Goal: Task Accomplishment & Management: Manage account settings

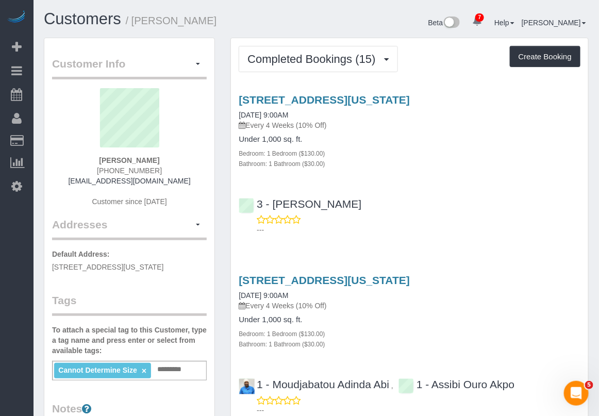
click at [477, 367] on div "171 Suffolk Street, Apt 3f, New York, NY 10002 05/24/2025 9:00AM Every 4 Weeks …" at bounding box center [409, 343] width 357 height 155
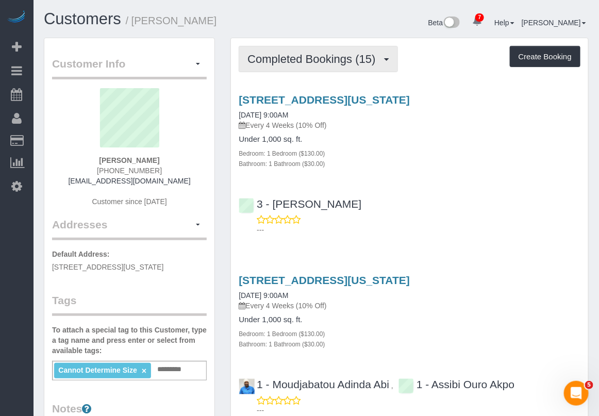
click at [355, 58] on span "Completed Bookings (15)" at bounding box center [314, 59] width 133 height 13
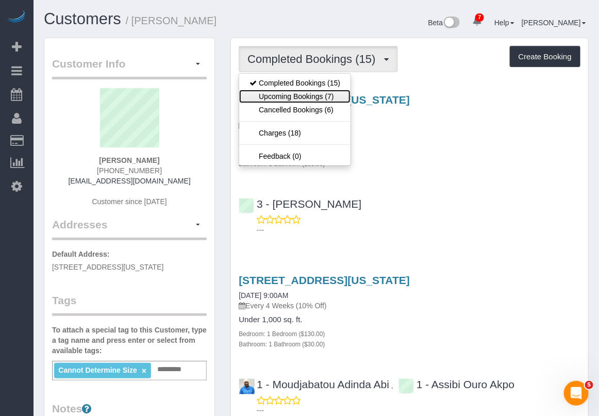
click at [327, 94] on link "Upcoming Bookings (7)" at bounding box center [294, 96] width 111 height 13
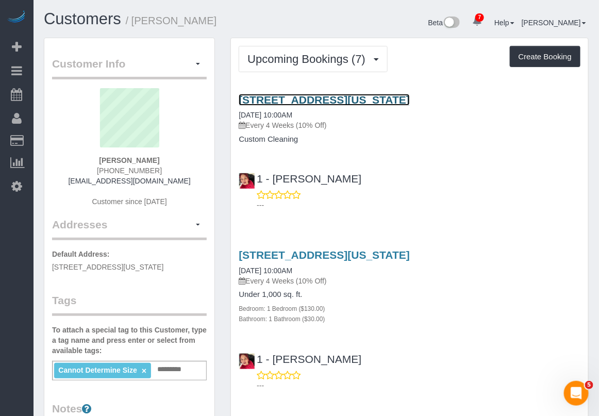
click at [299, 96] on link "171 Suffolk Street, Apt 3f, New York, NY 10002" at bounding box center [324, 100] width 171 height 12
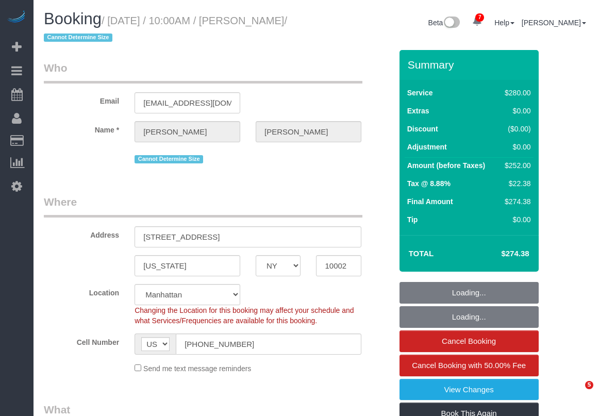
select select "NY"
select select "object:668"
select select "210"
select select "number:89"
select select "number:90"
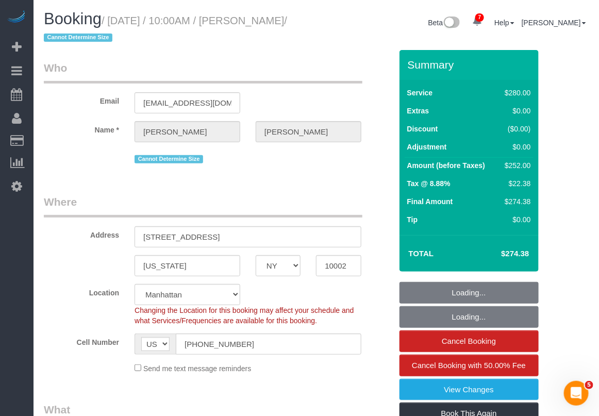
select select "number:15"
select select "number:5"
select select "string:stripe-pm_1QO42J4VGloSiKo7BwRwKNAi"
select select "spot1"
select select "object:1368"
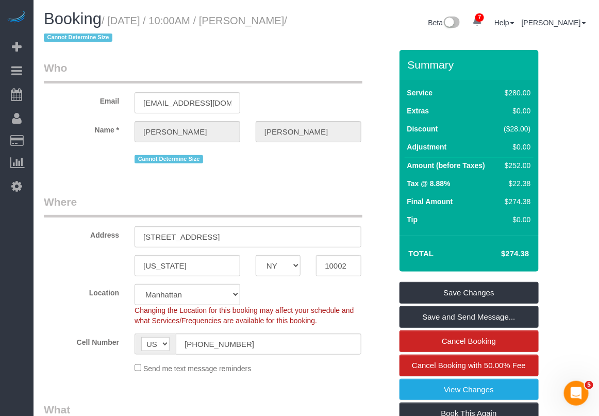
click at [106, 20] on small "/ August 30, 2025 / 10:00AM / Jason Yoo / Cannot Determine Size" at bounding box center [165, 29] width 243 height 29
drag, startPoint x: 112, startPoint y: 20, endPoint x: 292, endPoint y: 24, distance: 180.1
click at [287, 24] on small "/ August 30, 2025 / 10:00AM / Jason Yoo / Cannot Determine Size" at bounding box center [165, 29] width 243 height 29
copy small "August 30, 2025 / 10:00AM / Jason Yoo"
click at [78, 309] on div "Location Manhattan Austin Boston Bronx Brooklyn Charlotte Denver New Jersey Por…" at bounding box center [218, 305] width 364 height 42
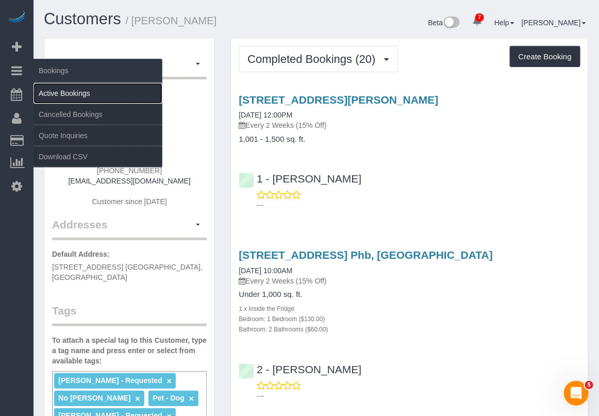
click at [50, 93] on link "Active Bookings" at bounding box center [98, 93] width 129 height 21
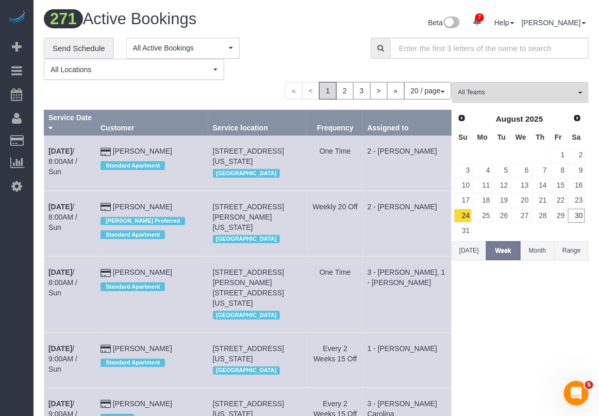
click at [566, 255] on button "Range" at bounding box center [572, 250] width 34 height 19
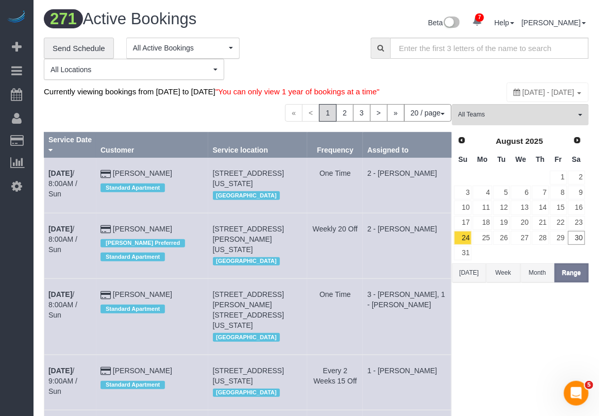
click at [509, 96] on div "August 24, 2025 - August 30, 2025" at bounding box center [548, 93] width 82 height 20
type input "**********"
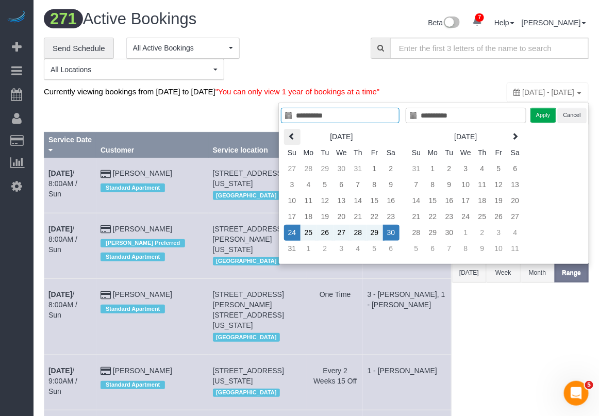
click at [289, 134] on icon at bounding box center [292, 136] width 7 height 7
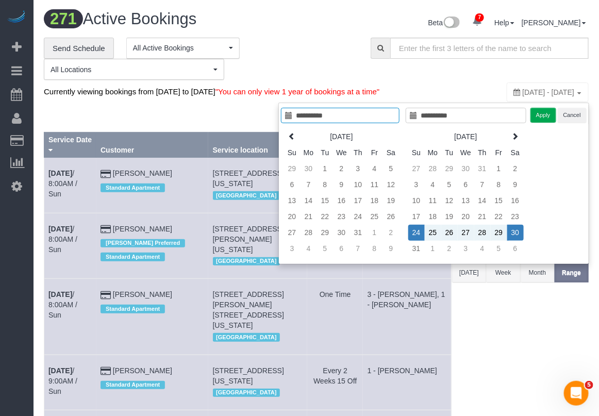
click at [289, 134] on icon at bounding box center [292, 136] width 7 height 7
click at [289, 135] on icon at bounding box center [292, 136] width 7 height 7
click at [292, 141] on th at bounding box center [292, 137] width 17 height 16
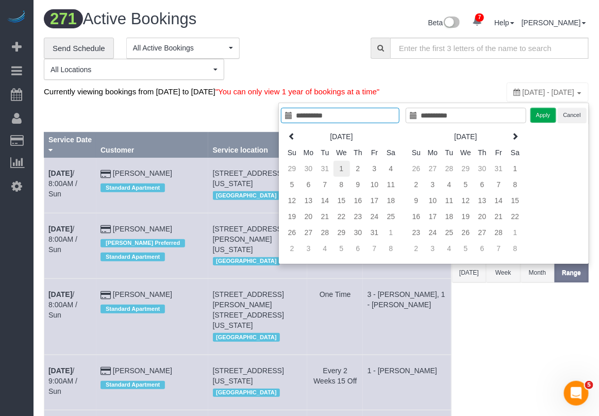
type input "**********"
click at [344, 168] on td "1" at bounding box center [342, 169] width 17 height 16
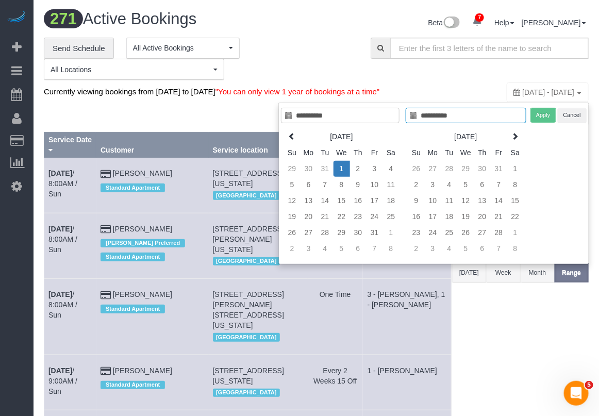
type input "**********"
click at [512, 142] on th at bounding box center [516, 137] width 17 height 16
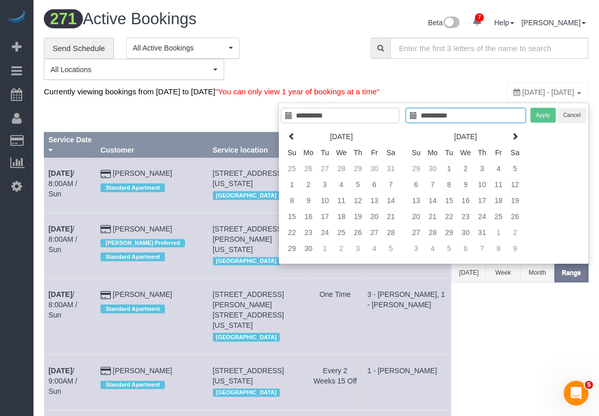
click at [512, 142] on th at bounding box center [516, 137] width 17 height 16
click at [521, 96] on div "August 24, 2025 - August 30, 2025" at bounding box center [548, 93] width 82 height 20
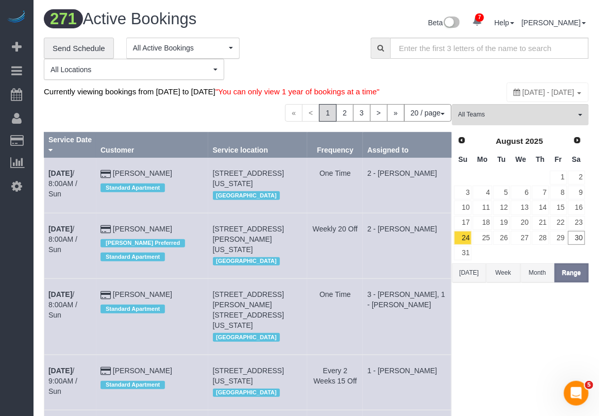
click at [507, 86] on div "August 24, 2025 - August 30, 2025" at bounding box center [548, 93] width 82 height 20
type input "**********"
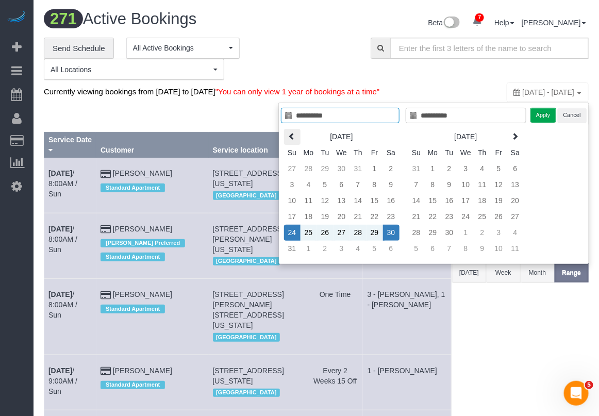
click at [289, 139] on icon at bounding box center [292, 136] width 7 height 7
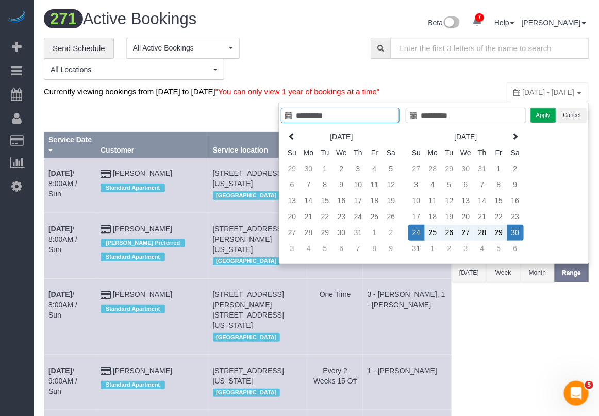
click at [289, 139] on icon at bounding box center [292, 136] width 7 height 7
click at [290, 139] on icon at bounding box center [292, 136] width 7 height 7
click at [291, 139] on icon at bounding box center [292, 136] width 7 height 7
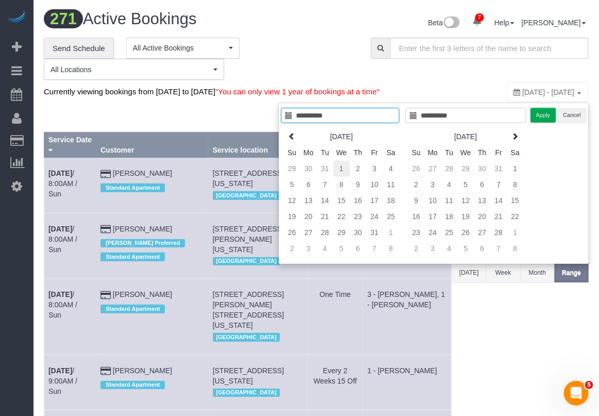
type input "**********"
click at [345, 169] on td "1" at bounding box center [342, 169] width 17 height 16
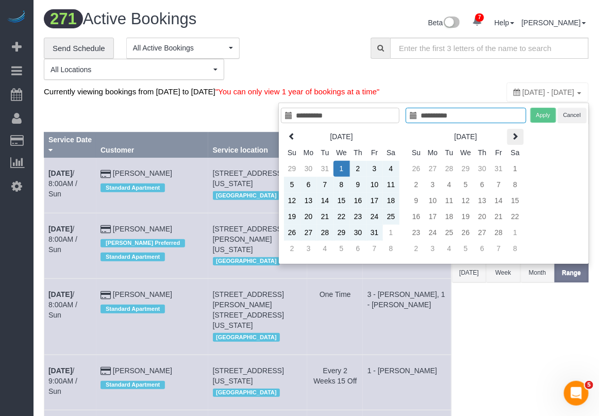
click at [514, 140] on icon at bounding box center [515, 136] width 7 height 7
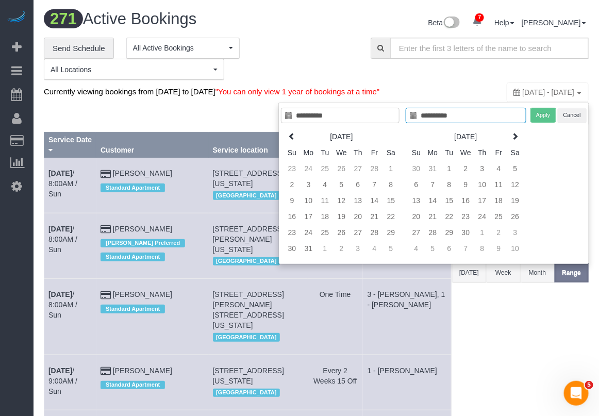
click at [514, 140] on icon at bounding box center [515, 136] width 7 height 7
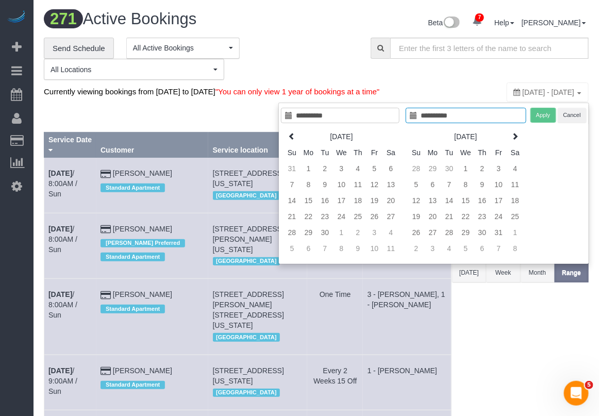
click at [514, 140] on icon at bounding box center [515, 136] width 7 height 7
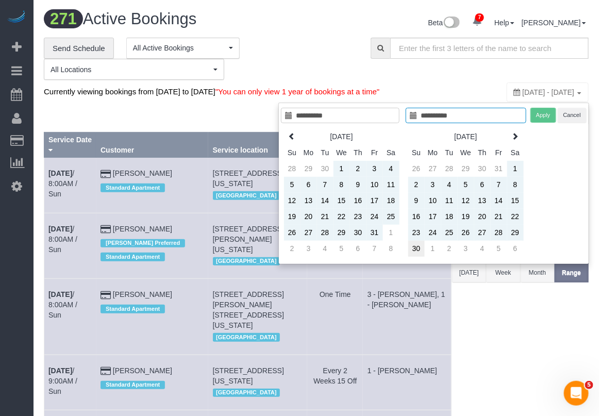
type input "**********"
click at [412, 254] on td "30" at bounding box center [417, 249] width 17 height 16
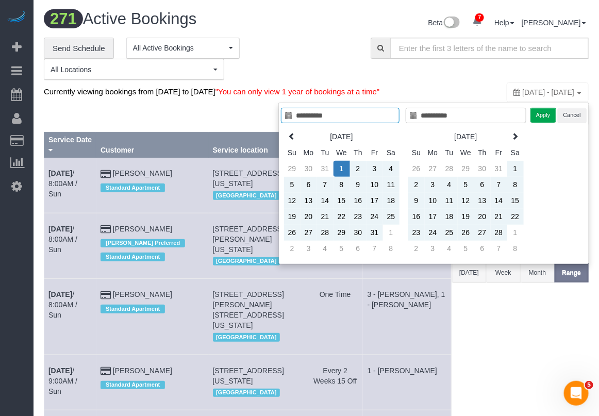
type input "**********"
click at [537, 115] on button "Apply" at bounding box center [544, 115] width 26 height 15
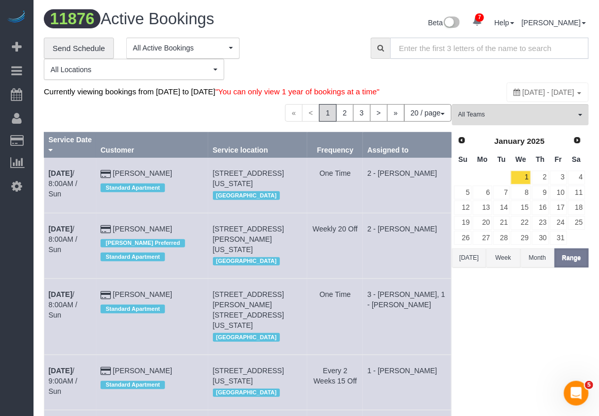
click at [468, 50] on input "text" at bounding box center [489, 48] width 199 height 21
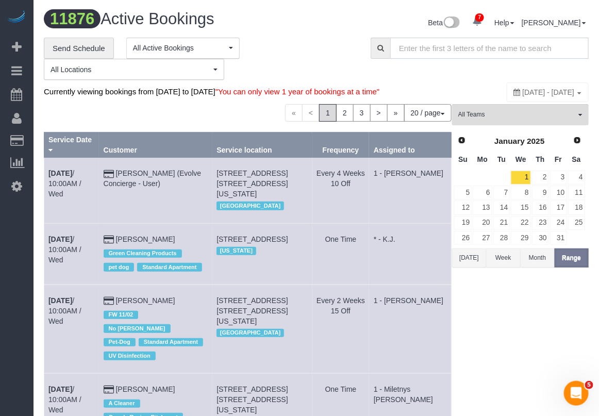
paste input "10118"
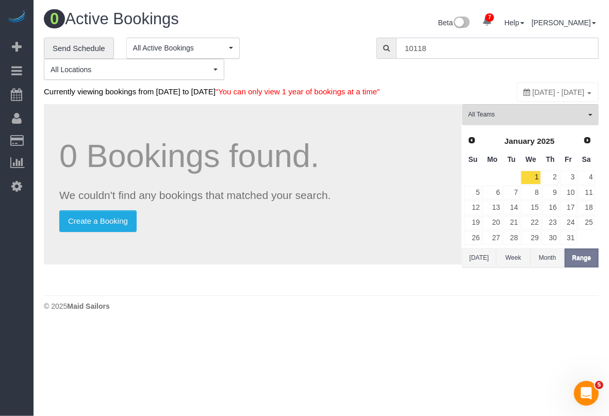
type input "10118"
drag, startPoint x: 519, startPoint y: 404, endPoint x: 480, endPoint y: 348, distance: 68.1
click at [519, 404] on body "7 Beta Your Notifications You have 0 alerts × You have 6 to charge for 08/29/20…" at bounding box center [304, 208] width 609 height 416
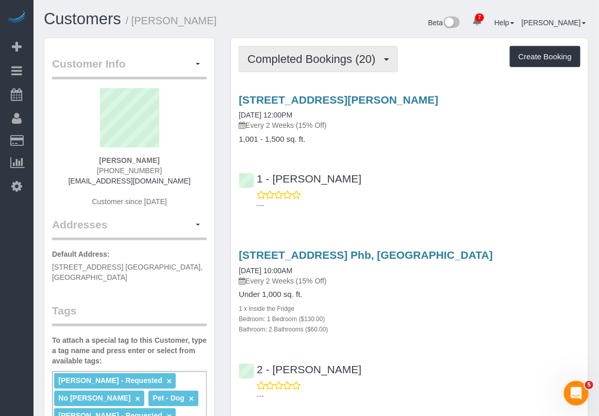
click at [281, 58] on span "Completed Bookings (20)" at bounding box center [314, 59] width 133 height 13
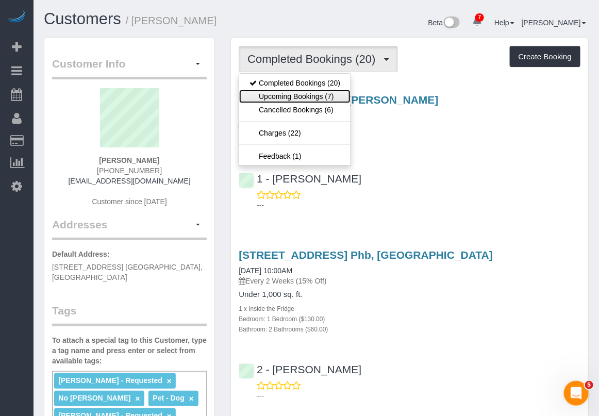
click at [321, 96] on link "Upcoming Bookings (7)" at bounding box center [294, 96] width 111 height 13
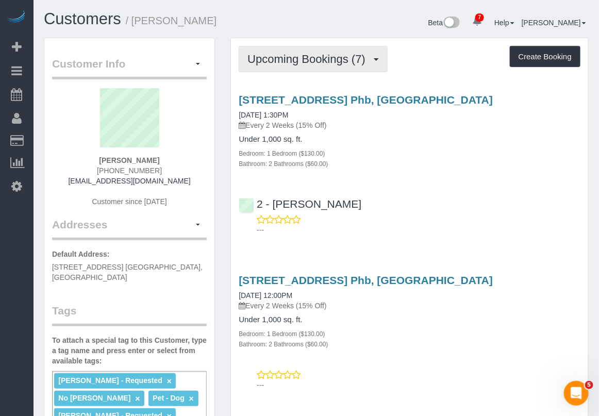
click at [320, 56] on span "Upcoming Bookings (7)" at bounding box center [309, 59] width 123 height 13
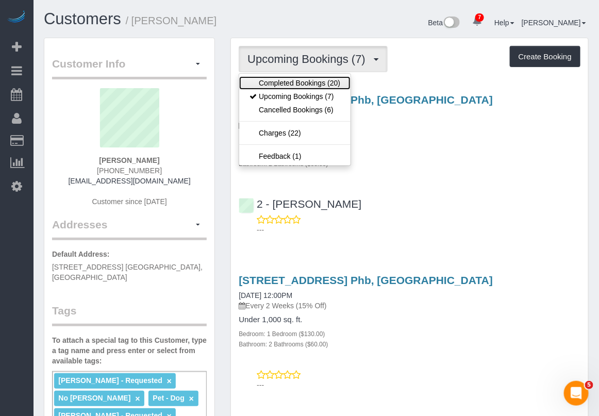
click at [304, 80] on link "Completed Bookings (20)" at bounding box center [294, 82] width 111 height 13
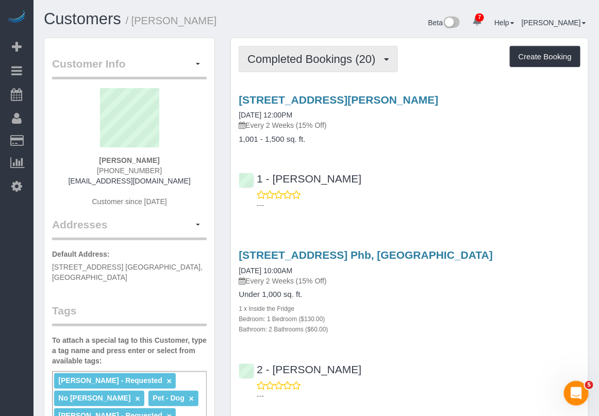
click at [314, 55] on span "Completed Bookings (20)" at bounding box center [314, 59] width 133 height 13
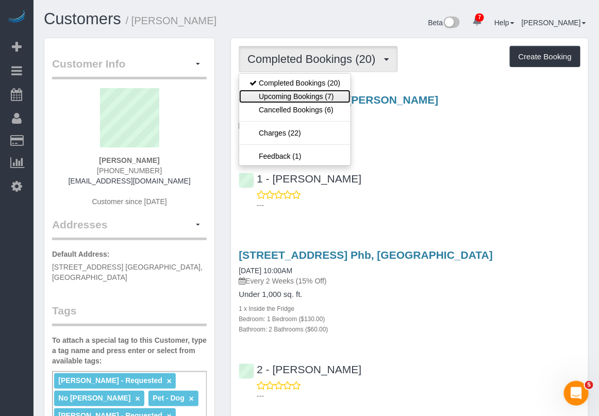
click at [311, 97] on link "Upcoming Bookings (7)" at bounding box center [294, 96] width 111 height 13
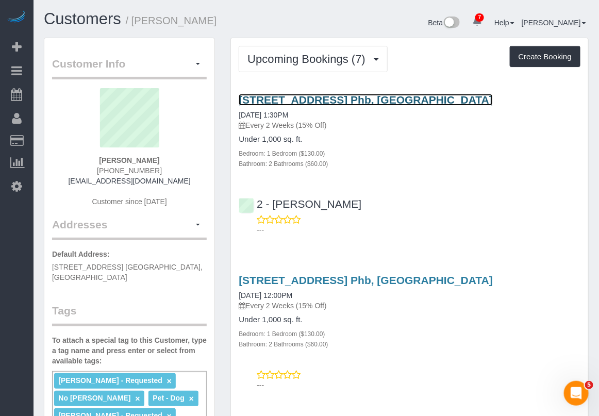
click at [307, 100] on link "80 Dekalb Ave, Apt. Phb, Brooklyn, NY 11201" at bounding box center [366, 100] width 254 height 12
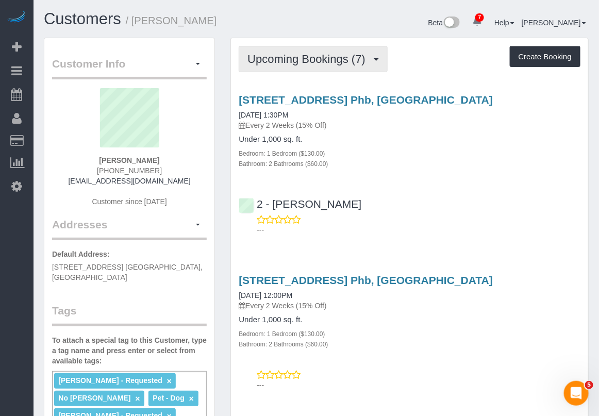
click at [313, 60] on span "Upcoming Bookings (7)" at bounding box center [309, 59] width 123 height 13
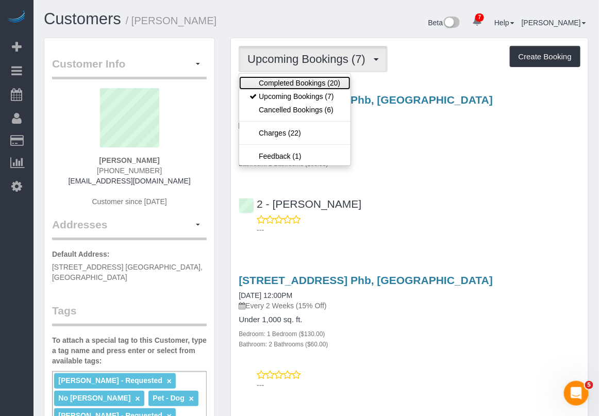
drag, startPoint x: 301, startPoint y: 81, endPoint x: 335, endPoint y: 72, distance: 35.7
click at [302, 81] on link "Completed Bookings (20)" at bounding box center [294, 82] width 111 height 13
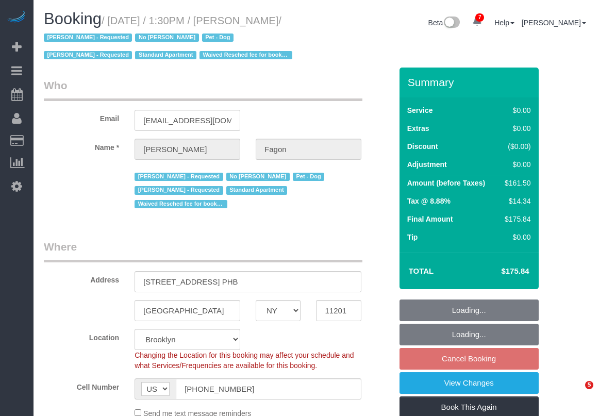
select select "NY"
select select "number:60"
select select "number:74"
select select "number:13"
select select "number:5"
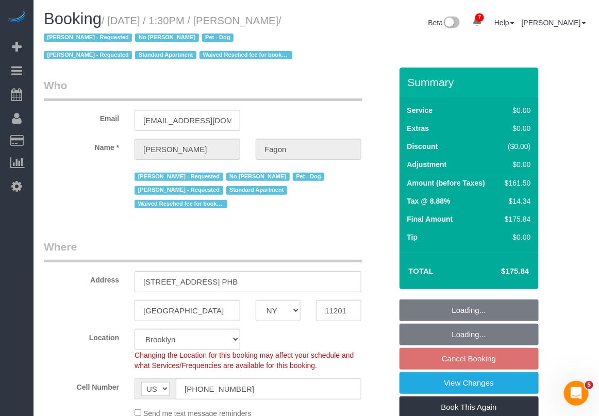
select select "object:854"
select select "string:stripe-pm_1N7MCH4VGloSiKo7X7U6WIVW"
select select "1"
select select "2"
select select "1"
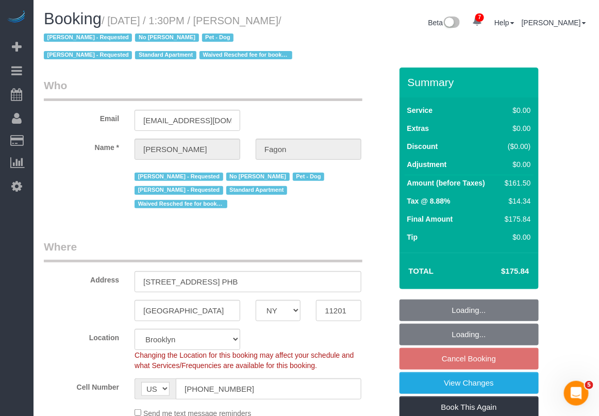
select select "2"
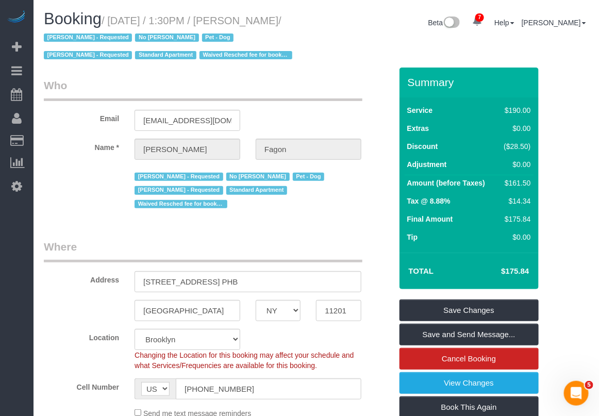
drag, startPoint x: 239, startPoint y: 21, endPoint x: 298, endPoint y: 17, distance: 59.0
click at [296, 17] on small "/ August 31, 2025 / 1:30PM / Olivia Fagon / Andrea Thomas - Requested No Warren…" at bounding box center [170, 38] width 252 height 46
copy small "[PERSON_NAME]"
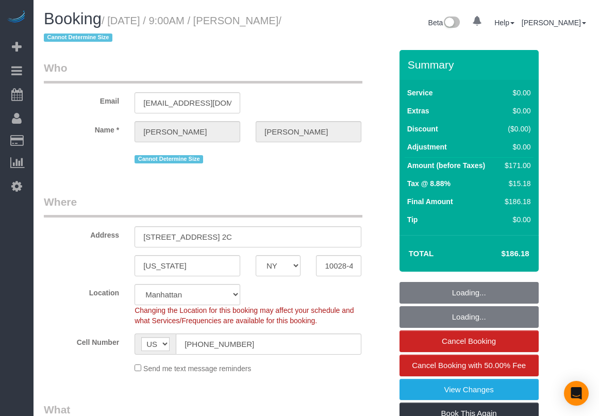
select select "NY"
select select "string:stripe-pm_1Qukw84VGloSiKo7OXM7rOig"
select select "number:89"
select select "number:72"
select select "number:15"
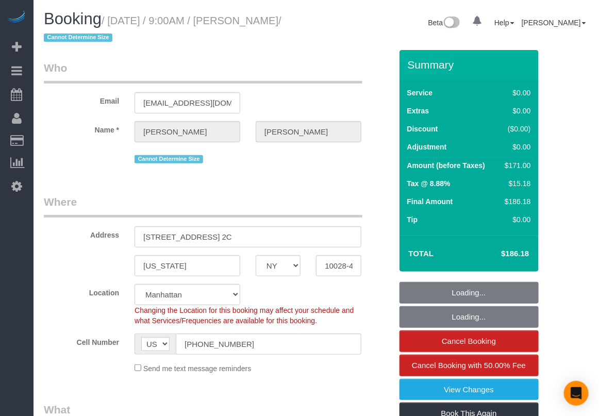
select select "number:5"
select select "object:838"
select select "spot1"
select select "object:1342"
select select "2"
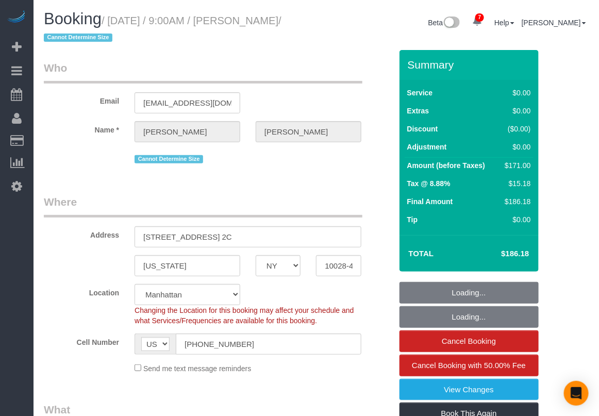
select select "2"
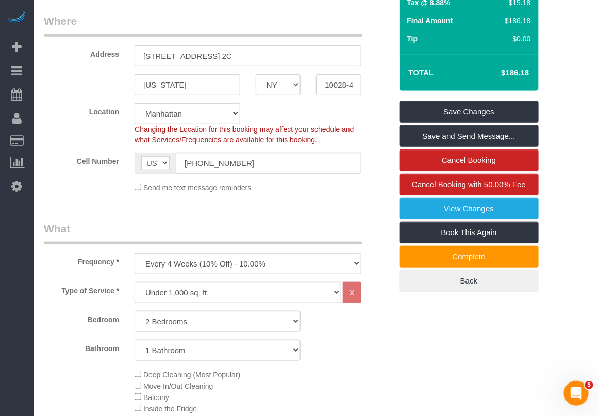
scroll to position [193, 0]
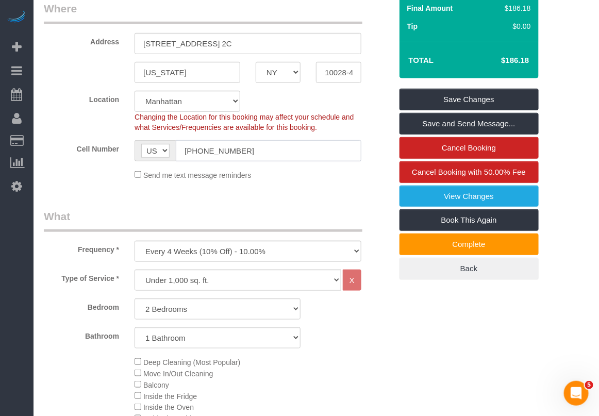
drag, startPoint x: 256, startPoint y: 150, endPoint x: 166, endPoint y: 150, distance: 89.8
click at [166, 150] on div "AF AL DZ AD AO AI AQ AG AR AM AW AU AT AZ BS BH BD BB BY BE BZ BJ BM BT BO BA B…" at bounding box center [248, 150] width 227 height 21
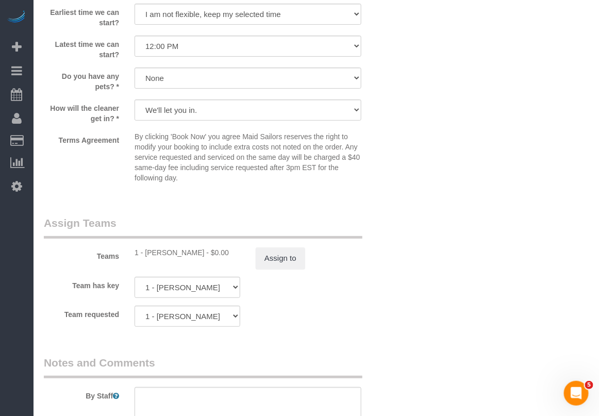
scroll to position [1225, 0]
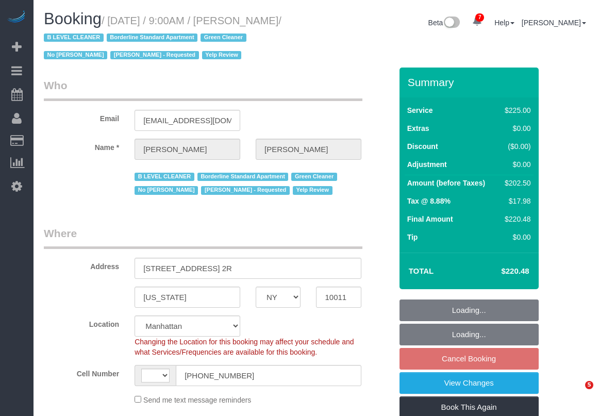
select select "NY"
select select "180"
select select "number:58"
select select "number:72"
select select "number:15"
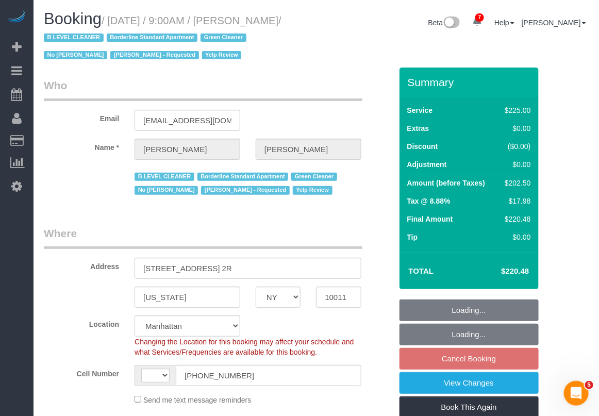
select select "number:5"
select select "number:21"
select select "string:[GEOGRAPHIC_DATA]"
select select "object:946"
select select "spot2"
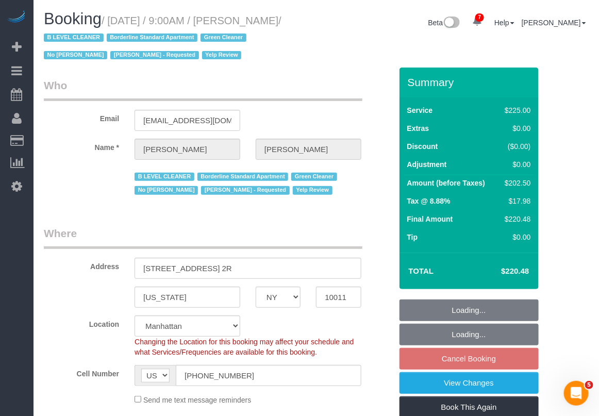
select select "object:1349"
select select "string:stripe-pm_1JZ5044VGloSiKo7i4QiPjXD"
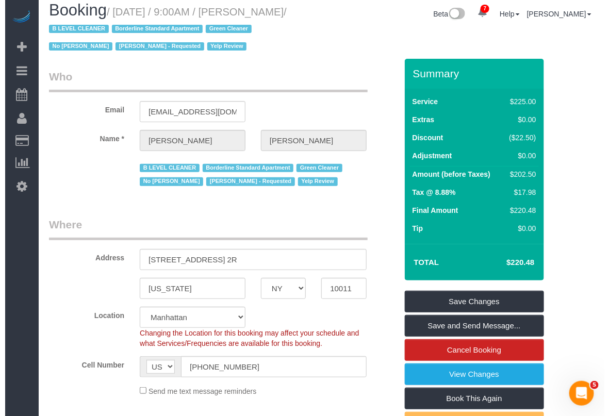
scroll to position [129, 0]
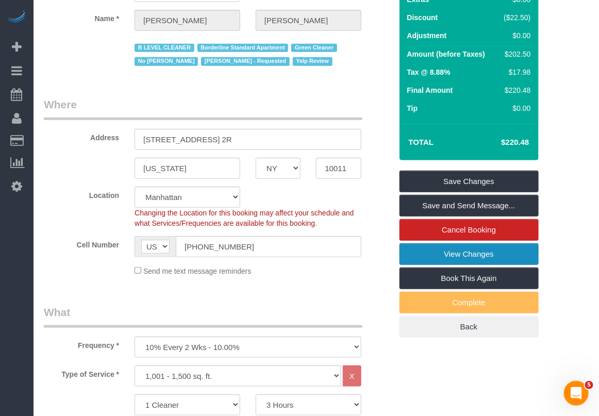
click at [443, 257] on link "View Changes" at bounding box center [469, 254] width 139 height 22
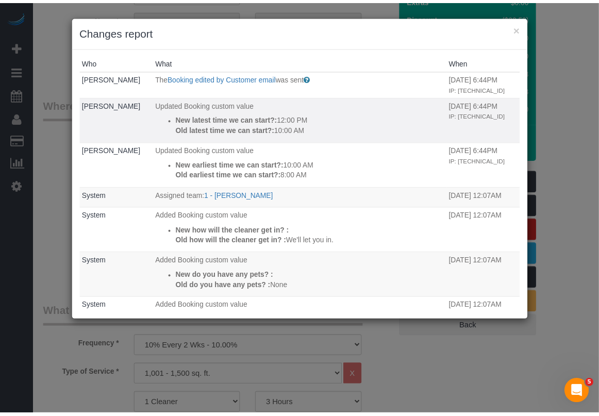
scroll to position [0, 0]
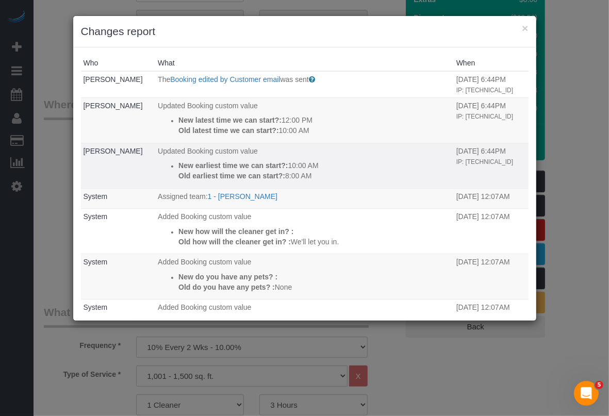
drag, startPoint x: 142, startPoint y: 157, endPoint x: 197, endPoint y: 168, distance: 56.2
click at [290, 186] on tr "Nunzio Thron Updated Booking custom value New earliest time we can start?: 10:0…" at bounding box center [305, 165] width 448 height 45
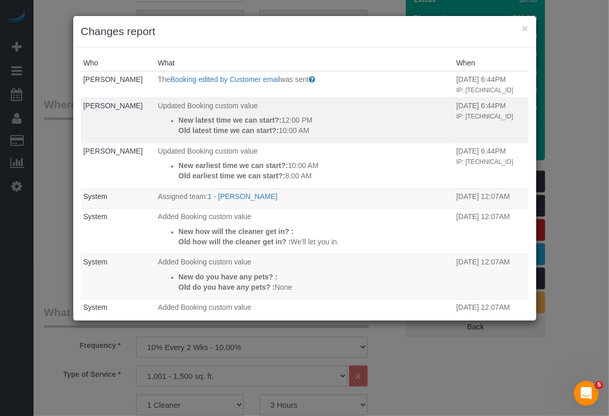
click at [135, 143] on td "Nunzio Thron" at bounding box center [118, 119] width 75 height 45
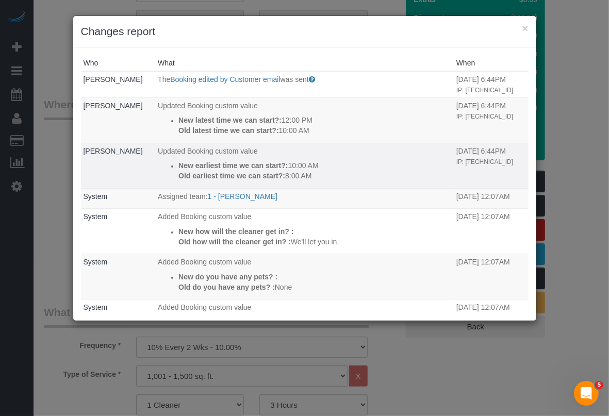
drag, startPoint x: 168, startPoint y: 173, endPoint x: 315, endPoint y: 189, distance: 147.9
click at [315, 181] on li "New earliest time we can start?: 10:00 AM Old earliest time we can start?: 8:00…" at bounding box center [314, 170] width 273 height 21
copy div "New earliest time we can start?: 10:00 AM Old earliest time we can start?: 8:00…"
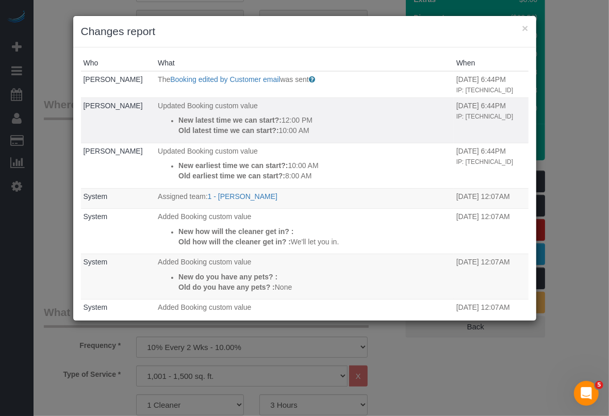
drag, startPoint x: 169, startPoint y: 127, endPoint x: 314, endPoint y: 145, distance: 146.1
click at [314, 136] on ul "New latest time we can start?: 12:00 PM Old latest time we can start?: 10:00 AM" at bounding box center [305, 125] width 294 height 21
copy div "New latest time we can start?: 12:00 PM Old latest time we can start?: 10:00 AM"
click at [524, 24] on button "×" at bounding box center [525, 28] width 6 height 11
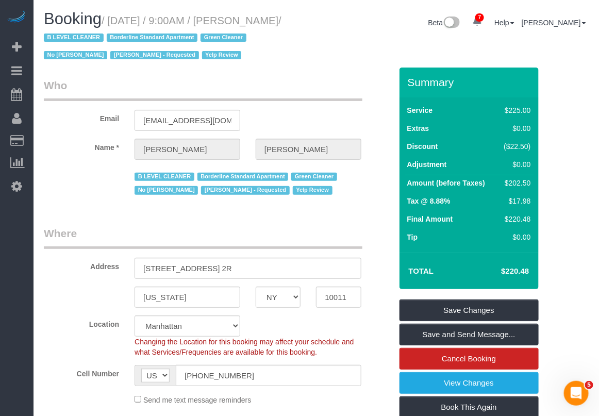
drag, startPoint x: 258, startPoint y: 18, endPoint x: 73, endPoint y: 34, distance: 185.8
click at [73, 34] on small "/ September 11, 2025 / 9:00AM / Nunzio Thron / B LEVEL CLEANER Borderline Stand…" at bounding box center [163, 38] width 238 height 46
copy small "Nunzio Thron"
click at [382, 398] on div "Send me text message reminders" at bounding box center [218, 399] width 364 height 11
click at [357, 403] on div "Send me text message reminders" at bounding box center [248, 399] width 242 height 11
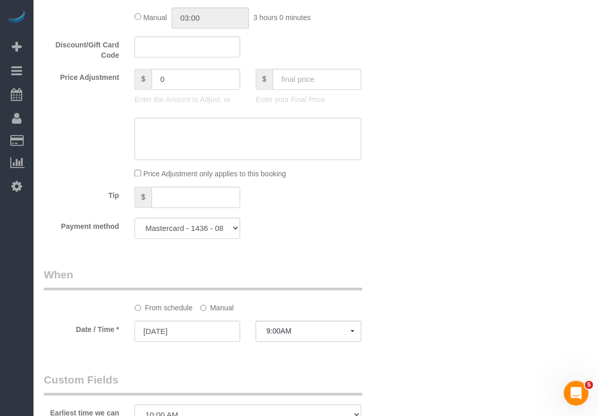
scroll to position [645, 0]
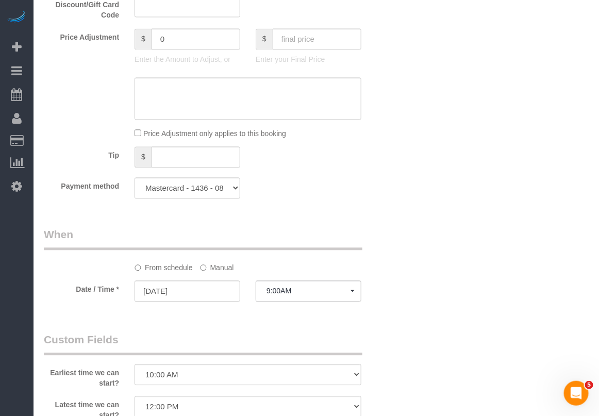
click at [223, 273] on sui-booking-spot "From schedule Manual Date / Time * 09/11/2025 9:00AM Thu September 11th 8:00AM …" at bounding box center [218, 265] width 348 height 77
click at [209, 270] on label "Manual" at bounding box center [217, 266] width 34 height 14
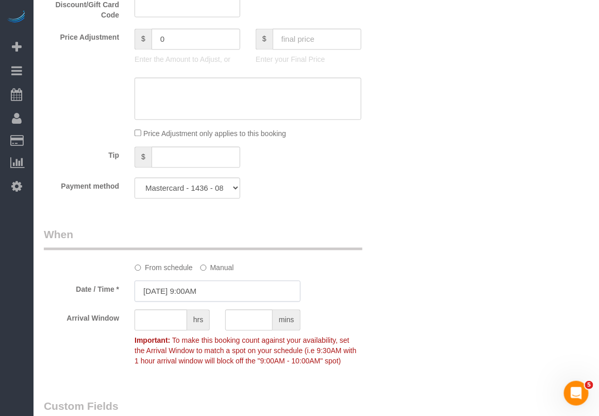
click at [199, 288] on input "09/11/2025 9:00AM" at bounding box center [218, 291] width 166 height 21
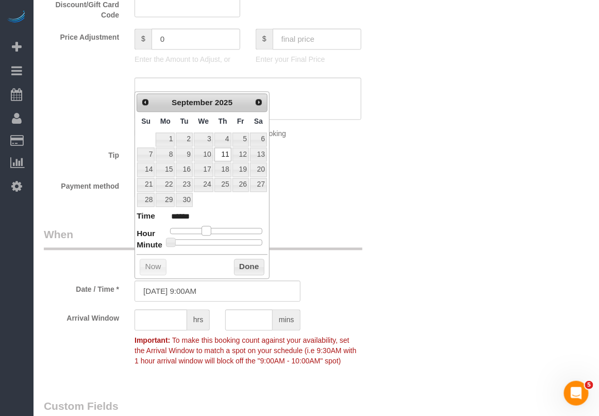
type input "09/11/2025 10:00AM"
type input "*******"
drag, startPoint x: 205, startPoint y: 228, endPoint x: 211, endPoint y: 229, distance: 6.2
click at [211, 229] on span at bounding box center [210, 230] width 9 height 9
click at [251, 267] on button "Done" at bounding box center [249, 267] width 30 height 17
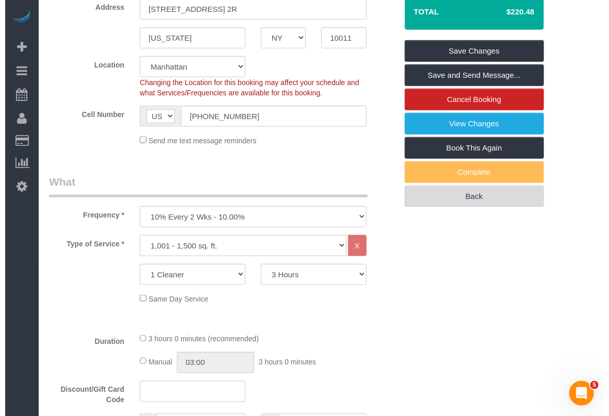
scroll to position [258, 0]
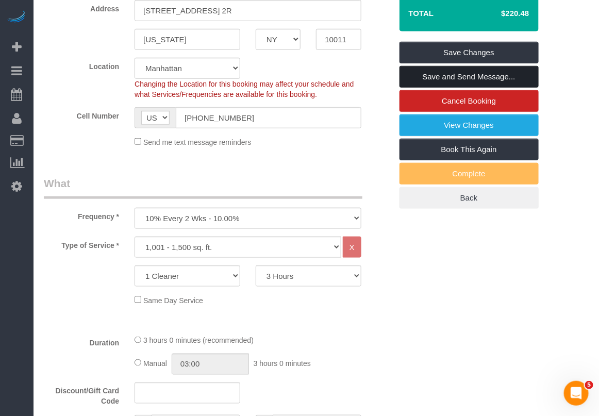
click at [489, 77] on link "Save and Send Message..." at bounding box center [469, 77] width 139 height 22
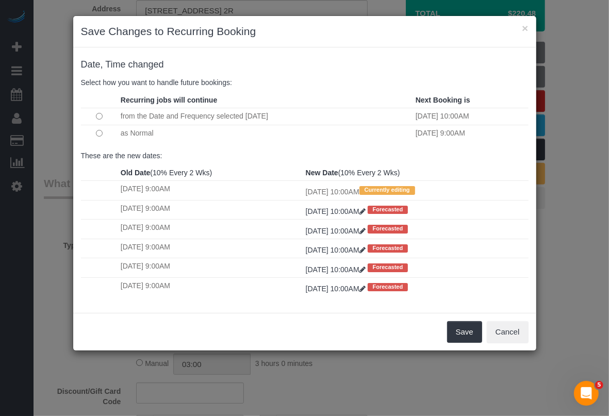
drag, startPoint x: 406, startPoint y: 31, endPoint x: 407, endPoint y: 72, distance: 41.3
click at [407, 72] on div "× Save Changes to Recurring Booking Date, Time changed Select how you want to h…" at bounding box center [305, 183] width 464 height 336
click at [461, 333] on button "Save" at bounding box center [464, 332] width 35 height 22
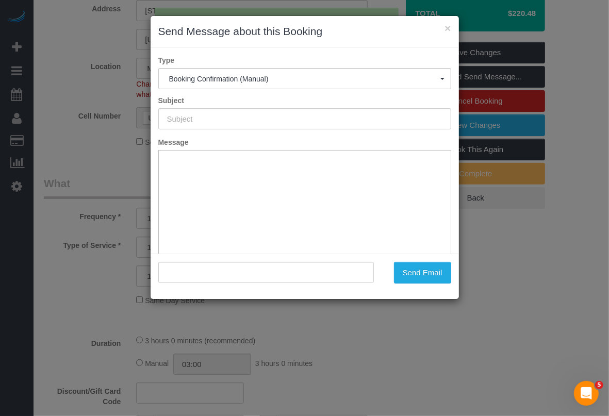
type input "Cleaning Confirmed for 09/11/2025 at 10:00am"
type input ""Nunzio Thron" <nthron@gmail.com>"
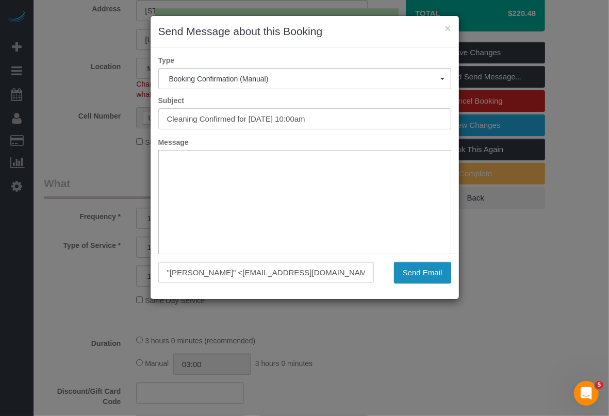
scroll to position [0, 0]
click at [419, 274] on button "Send Email" at bounding box center [422, 273] width 57 height 22
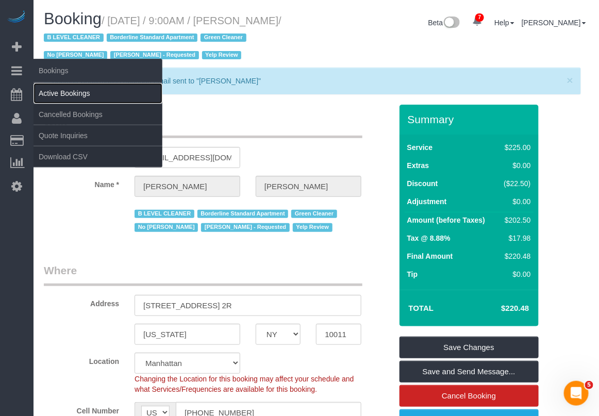
click at [57, 93] on link "Active Bookings" at bounding box center [98, 93] width 129 height 21
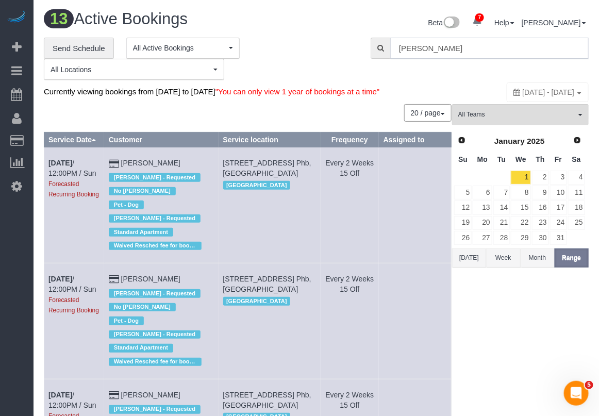
drag, startPoint x: 452, startPoint y: 48, endPoint x: 347, endPoint y: 50, distance: 105.2
click at [347, 50] on div "**********" at bounding box center [316, 59] width 561 height 43
paste input "Ishan Thukral"
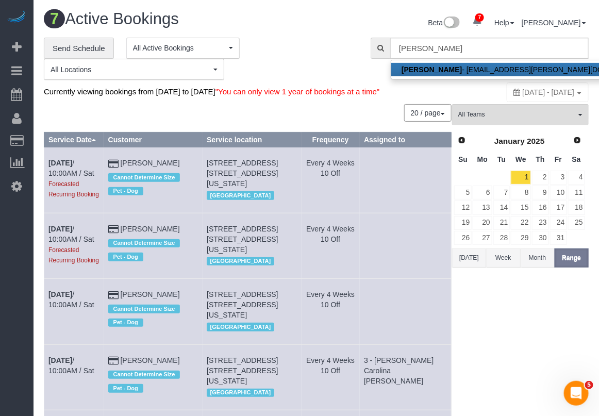
click at [418, 73] on link "Ishan Thukral - mail@ishan.me" at bounding box center [525, 69] width 267 height 13
type input "mail@ishan.me"
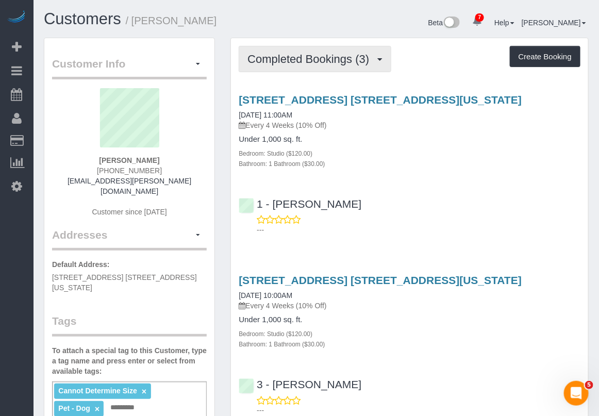
click at [294, 63] on span "Completed Bookings (3)" at bounding box center [311, 59] width 127 height 13
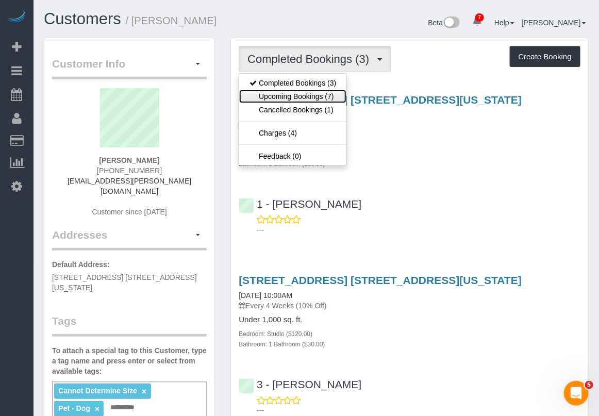
click at [287, 97] on link "Upcoming Bookings (7)" at bounding box center [292, 96] width 107 height 13
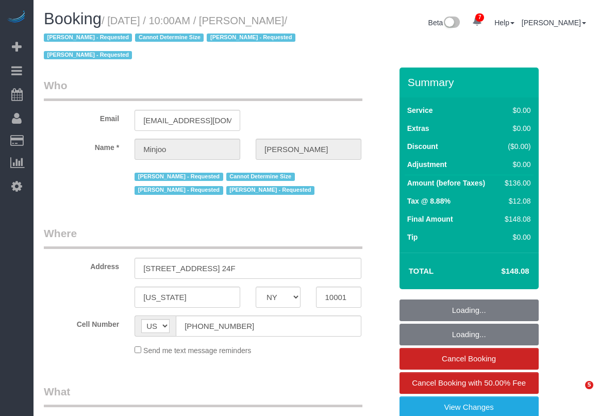
select select "NY"
select select "object:678"
select select "number:89"
select select "number:90"
select select "number:15"
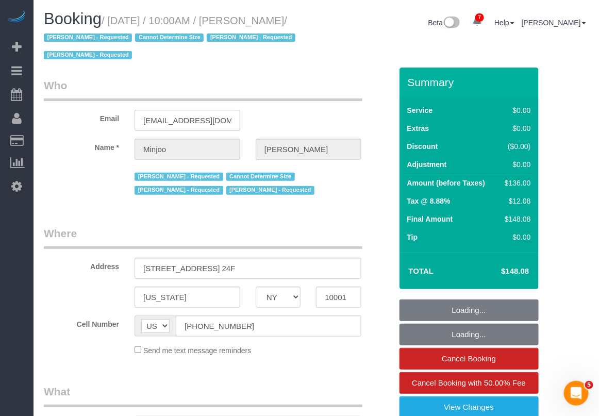
select select "number:5"
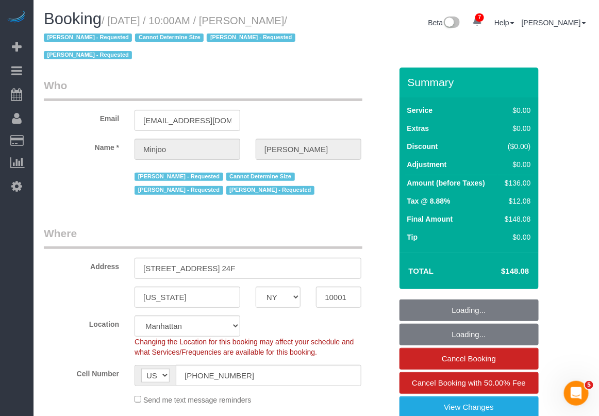
select select "string:stripe-pm_1S195S4VGloSiKo7MwvOt8Nb"
select select "1"
select select "spot1"
select select "object:961"
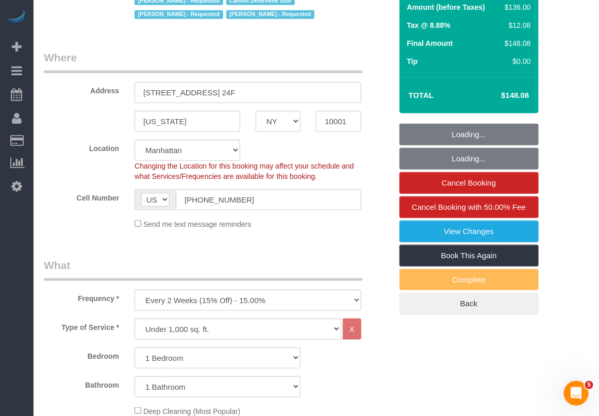
select select "1"
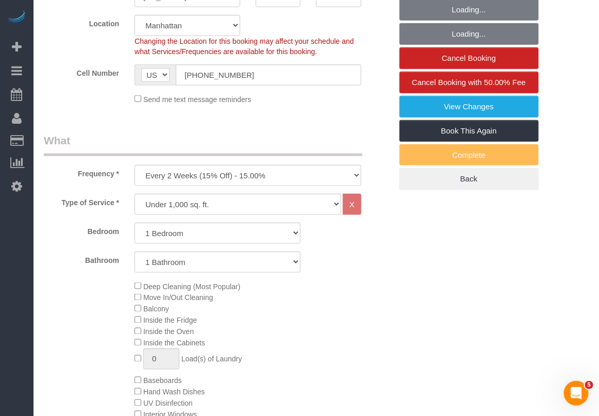
scroll to position [322, 0]
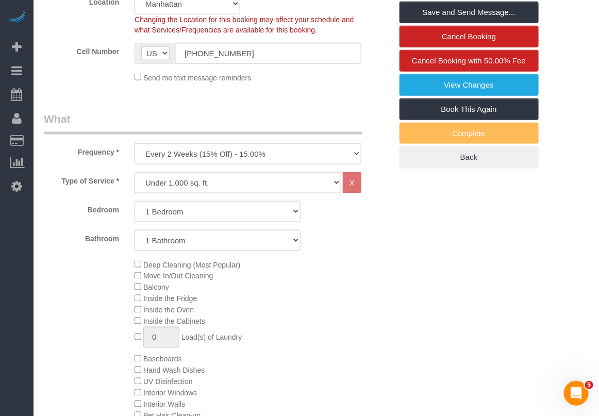
drag, startPoint x: 496, startPoint y: 400, endPoint x: 499, endPoint y: 395, distance: 6.0
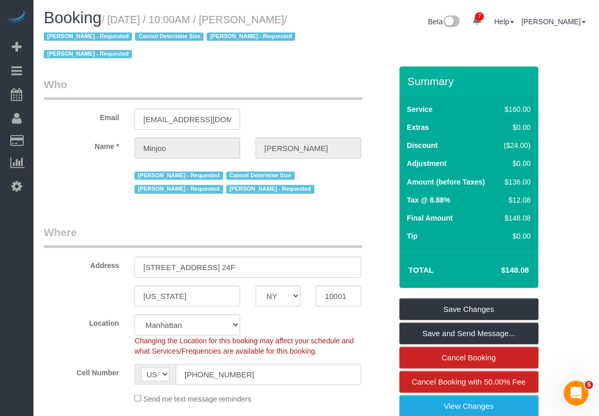
scroll to position [0, 0]
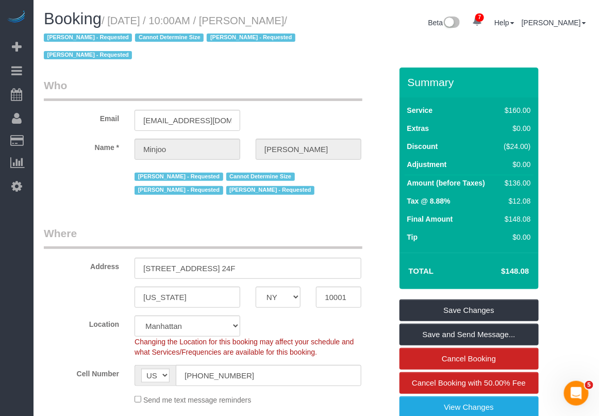
click at [86, 396] on div "Send me text message reminders" at bounding box center [218, 399] width 364 height 11
click at [349, 411] on fieldset "Where Address 606 West 30th Street, Apt. 24F New York AK AL AR AZ CA CO CT DC D…" at bounding box center [218, 319] width 348 height 187
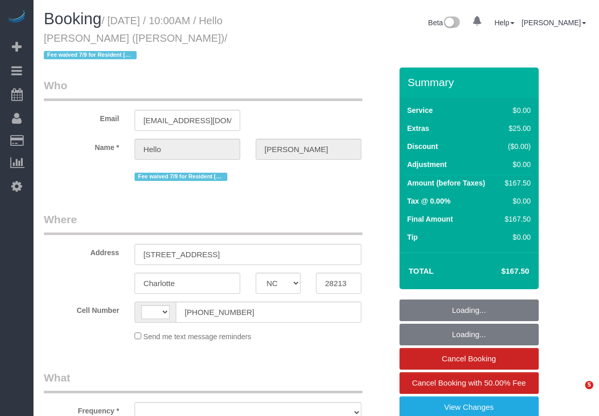
select select "NC"
select select "string:[GEOGRAPHIC_DATA]"
select select "2"
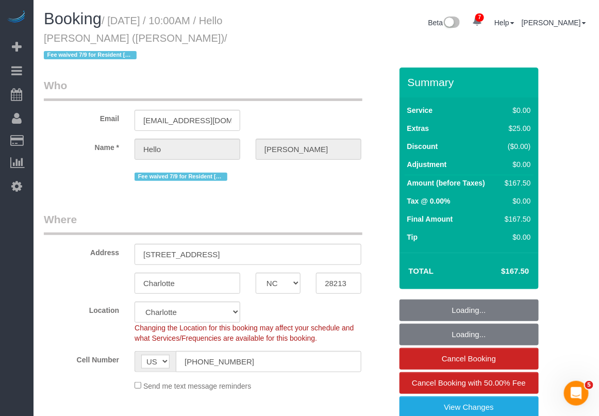
select select "object:982"
select select "number:89"
select select "number:90"
select select "number:13"
select select "number:5"
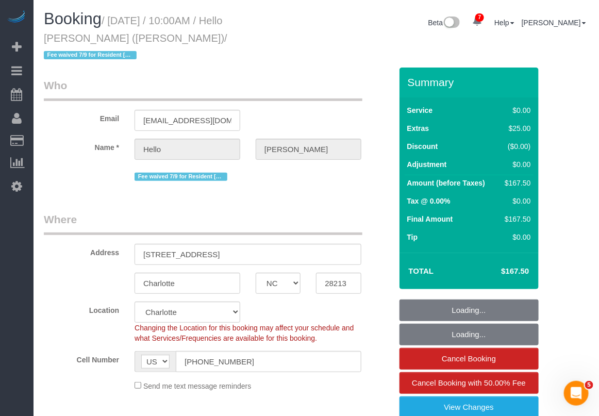
select select "2"
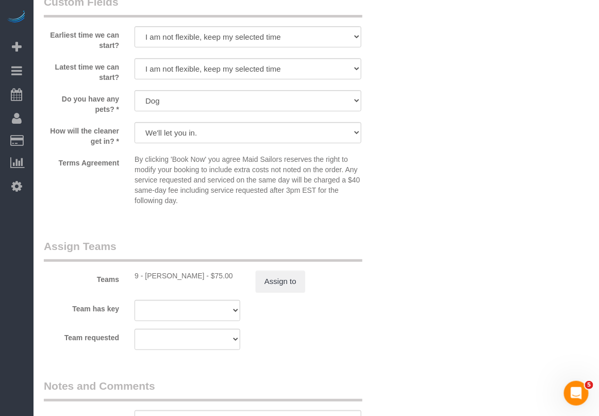
scroll to position [1225, 0]
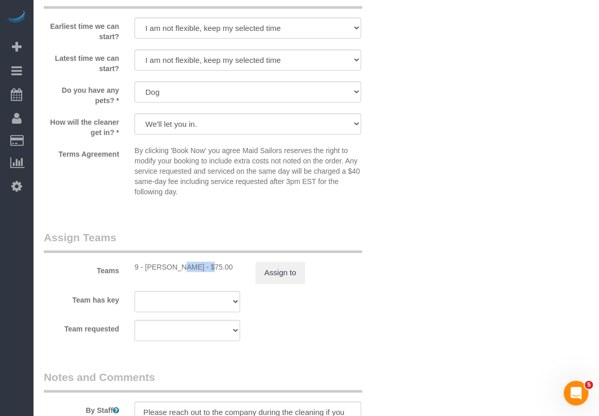
drag, startPoint x: 144, startPoint y: 245, endPoint x: 173, endPoint y: 248, distance: 29.1
click at [173, 262] on div "9 - [PERSON_NAME] - $75.00" at bounding box center [188, 267] width 106 height 10
copy div "[PERSON_NAME]"
click at [69, 405] on div "By Staff" at bounding box center [218, 407] width 364 height 74
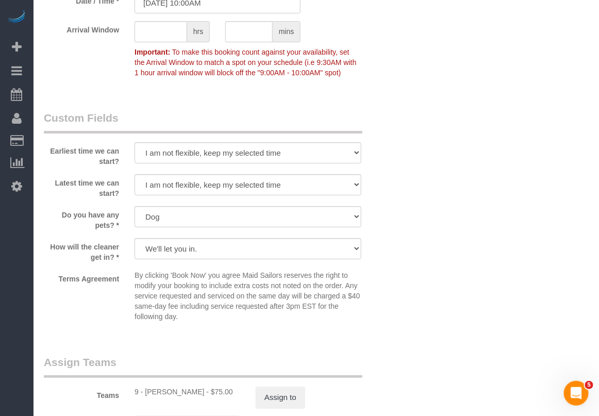
scroll to position [967, 0]
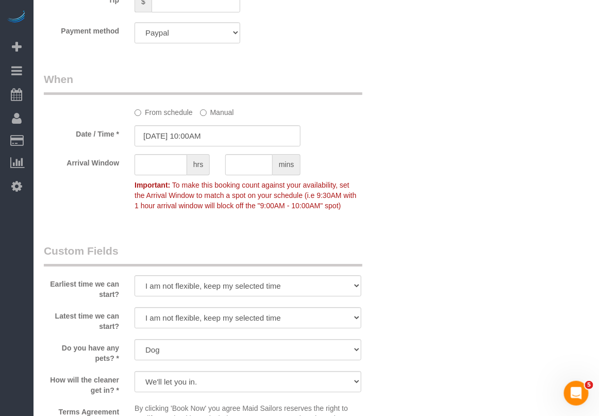
drag, startPoint x: 14, startPoint y: 388, endPoint x: 37, endPoint y: 369, distance: 30.0
click at [14, 388] on div "7 Beta Your Notifications You have 0 alerts × You have 7 to charge for [DATE] ×…" at bounding box center [17, 208] width 34 height 416
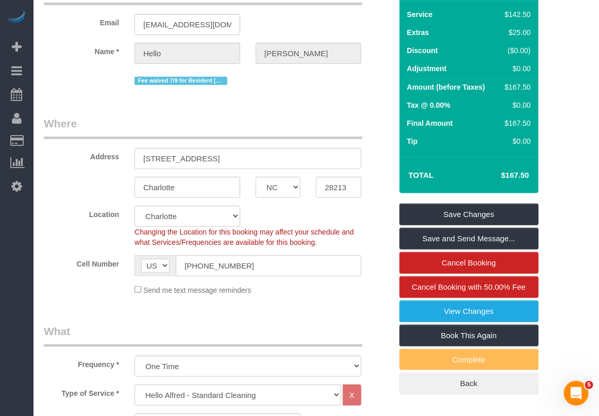
scroll to position [0, 0]
